Goal: Use online tool/utility: Utilize a website feature to perform a specific function

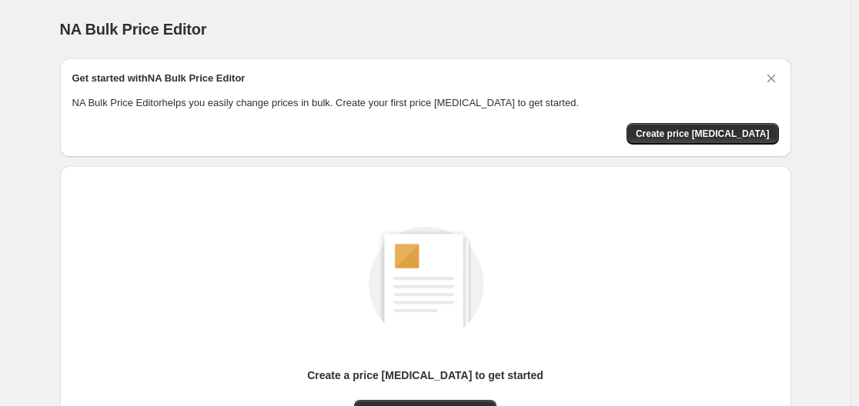
scroll to position [170, 0]
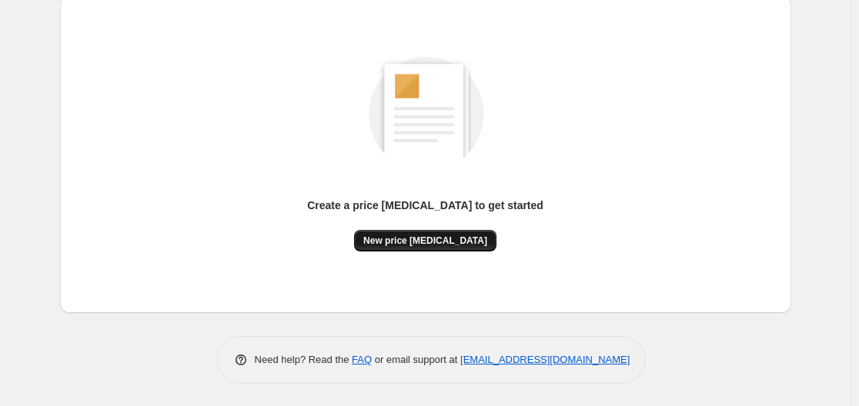
click at [417, 231] on button "New price [MEDICAL_DATA]" at bounding box center [425, 241] width 142 height 22
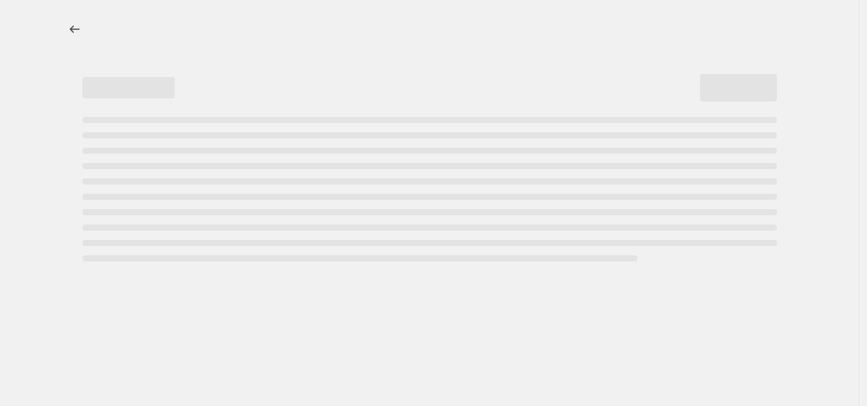
select select "percentage"
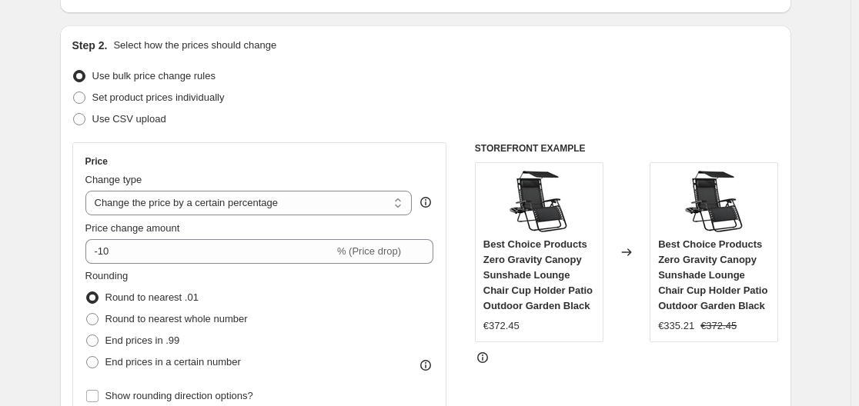
scroll to position [171, 0]
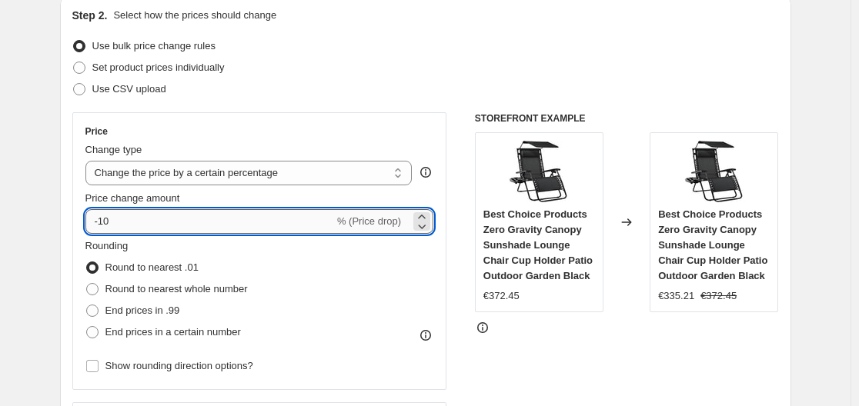
click at [184, 228] on input "-10" at bounding box center [209, 221] width 249 height 25
type input "-1"
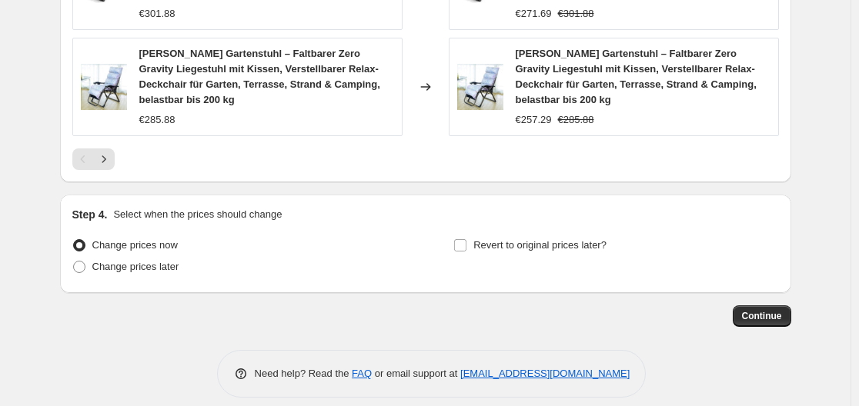
type input "-35"
click at [758, 310] on span "Continue" at bounding box center [762, 316] width 40 height 12
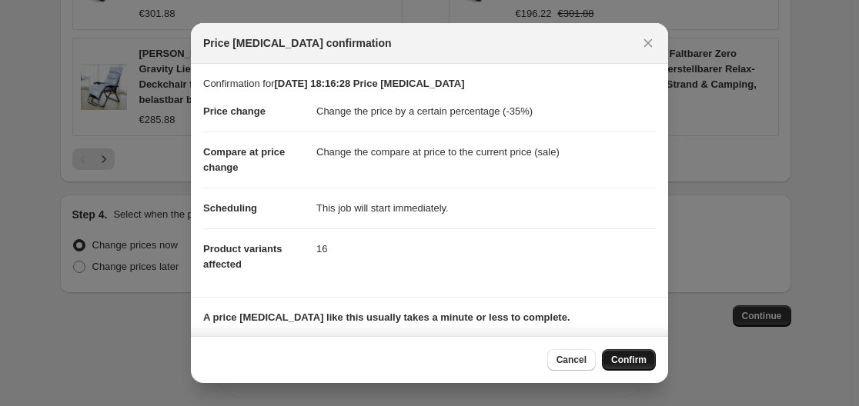
click at [638, 359] on span "Confirm" at bounding box center [628, 360] width 35 height 12
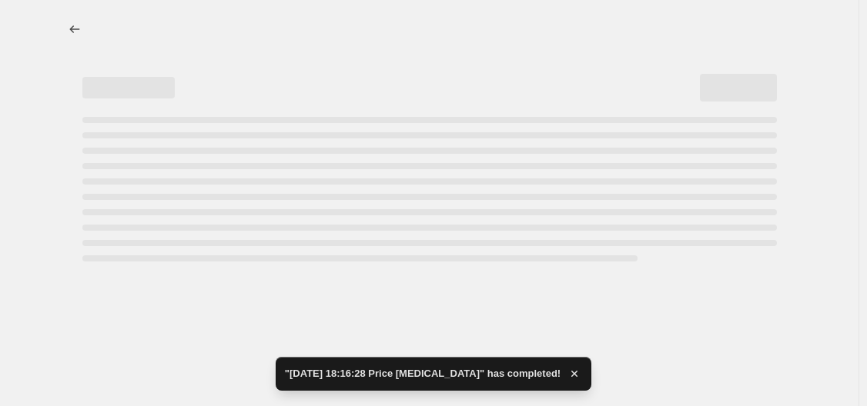
select select "percentage"
